Goal: Task Accomplishment & Management: Manage account settings

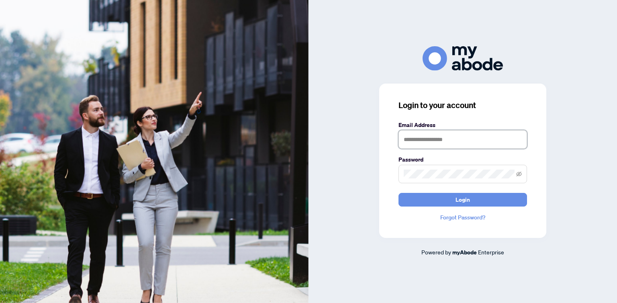
click at [428, 137] on input "text" at bounding box center [463, 139] width 129 height 18
type input "**********"
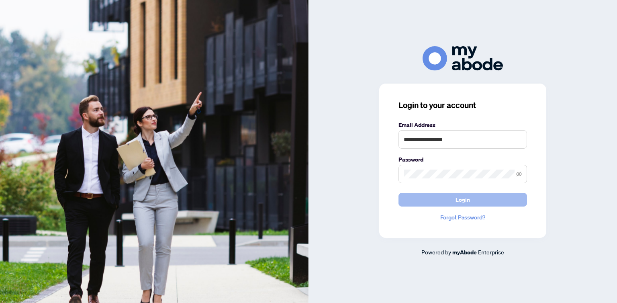
click at [467, 200] on span "Login" at bounding box center [463, 199] width 14 height 13
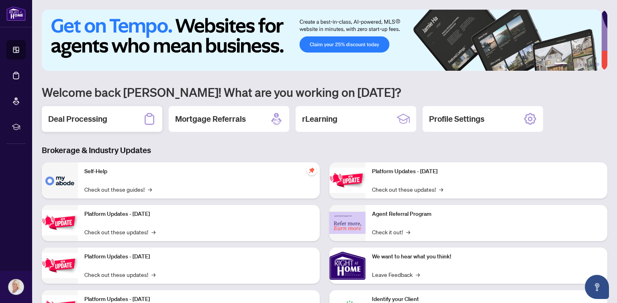
click at [71, 117] on h2 "Deal Processing" at bounding box center [77, 118] width 59 height 11
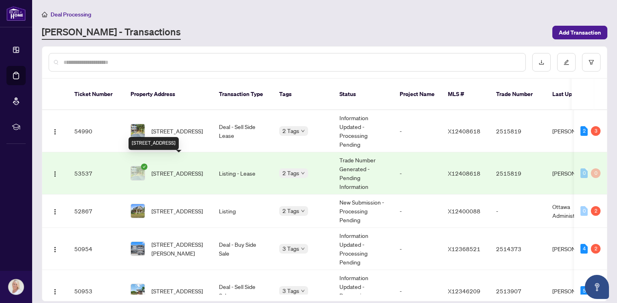
click at [201, 169] on span "[STREET_ADDRESS]" at bounding box center [177, 173] width 51 height 9
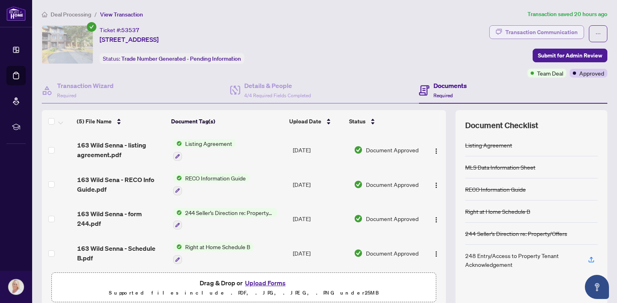
click at [540, 34] on div "Transaction Communication" at bounding box center [542, 32] width 72 height 13
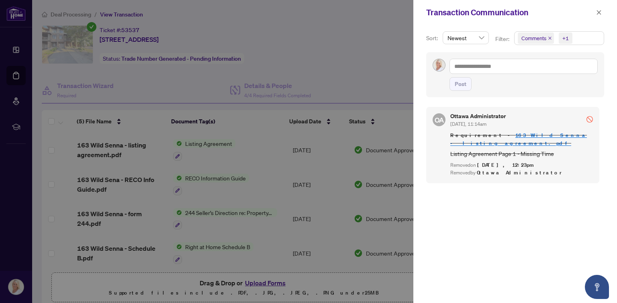
click at [16, 193] on div at bounding box center [308, 151] width 617 height 303
click at [331, 49] on div at bounding box center [308, 151] width 617 height 303
click at [600, 9] on span "button" at bounding box center [599, 12] width 6 height 13
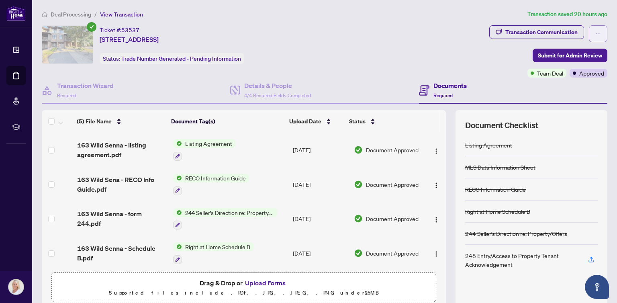
click at [595, 31] on button "button" at bounding box center [598, 33] width 18 height 17
click at [446, 47] on div "Ticket #: 53537 [STREET_ADDRESS] Status: Trade Number Generated - Pending Infor…" at bounding box center [264, 44] width 445 height 39
